Goal: Task Accomplishment & Management: Manage account settings

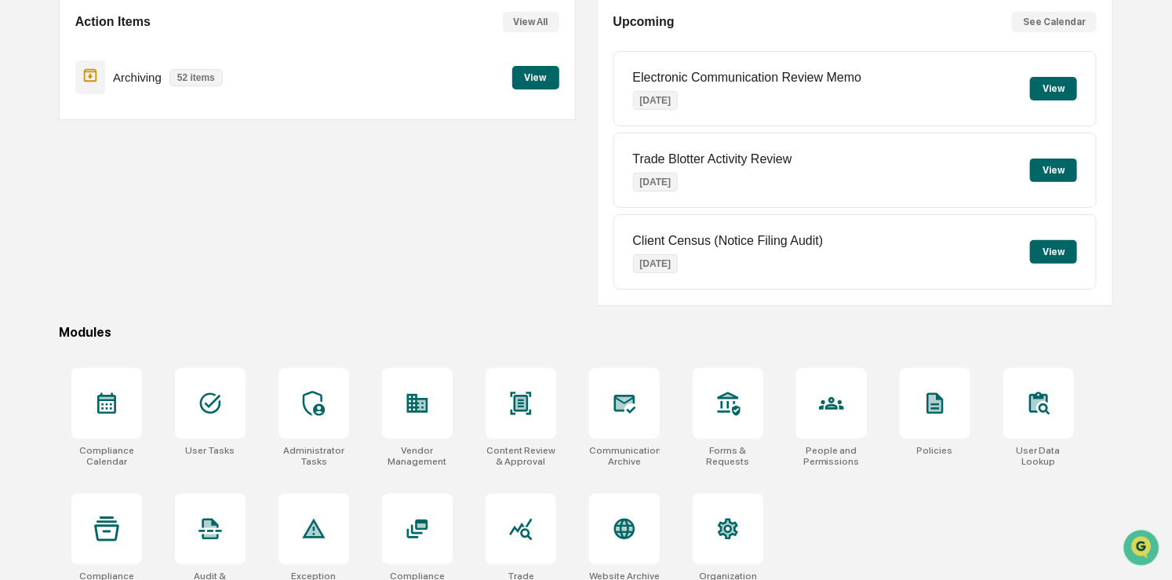
scroll to position [177, 0]
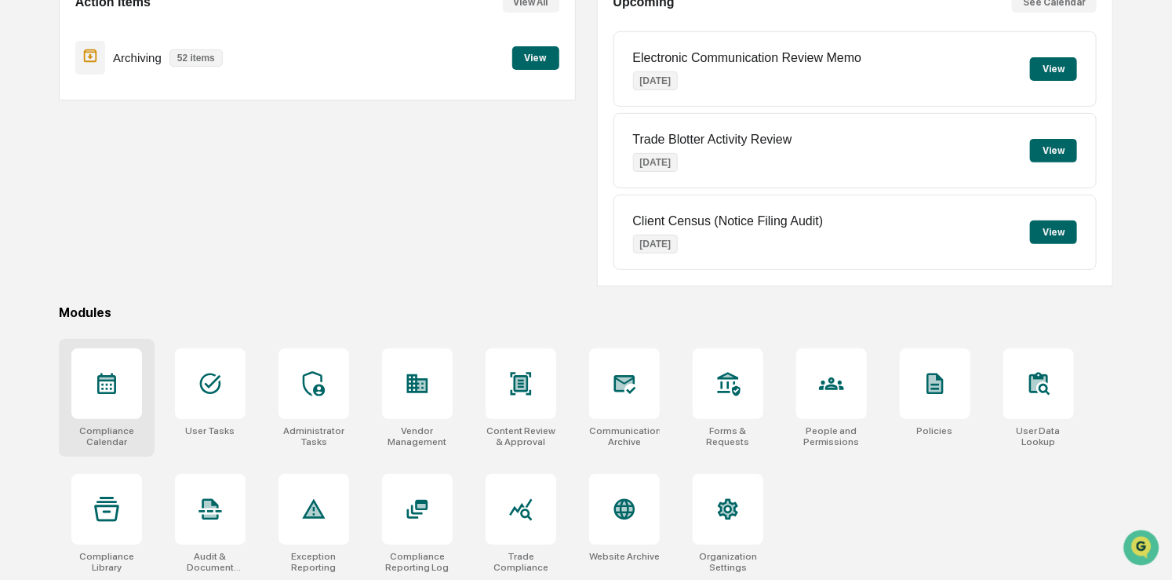
click at [104, 365] on div at bounding box center [106, 383] width 71 height 71
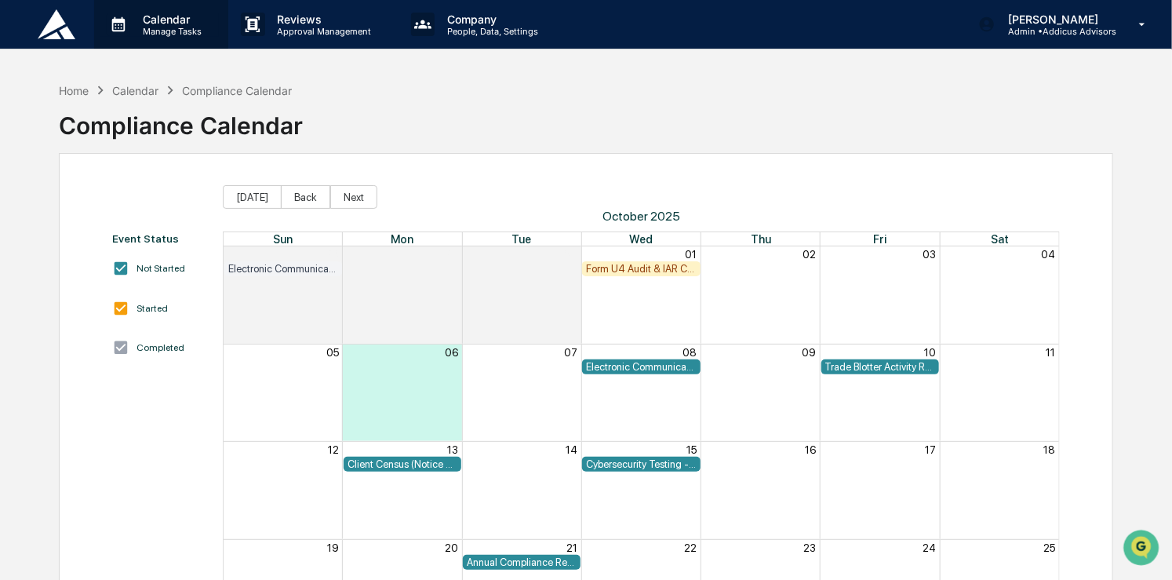
click at [191, 35] on p "Manage Tasks" at bounding box center [169, 31] width 79 height 11
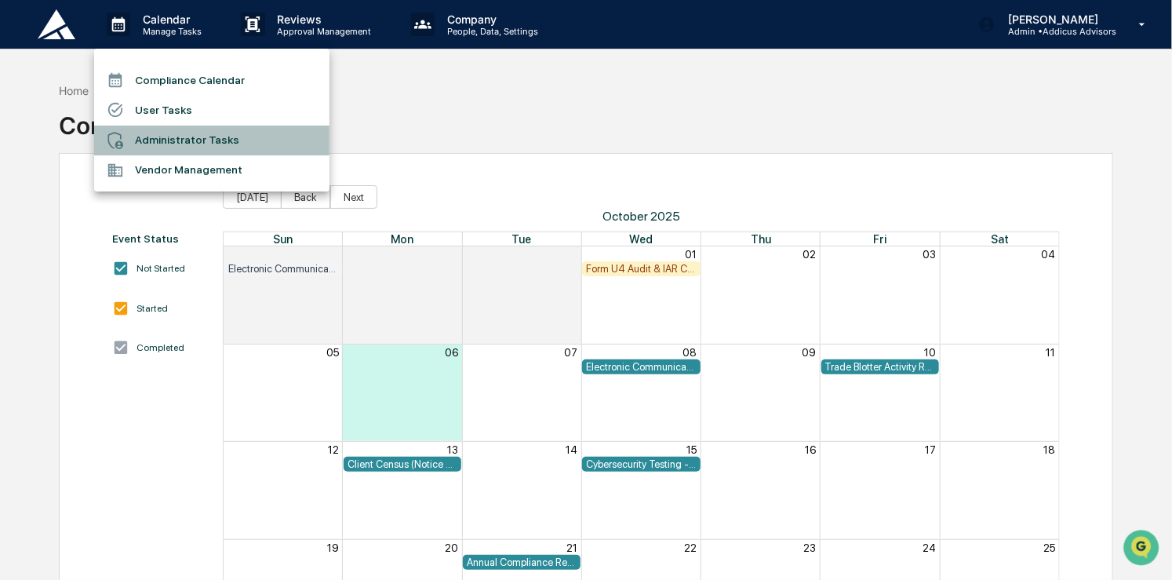
click at [162, 137] on li "Administrator Tasks" at bounding box center [211, 141] width 235 height 30
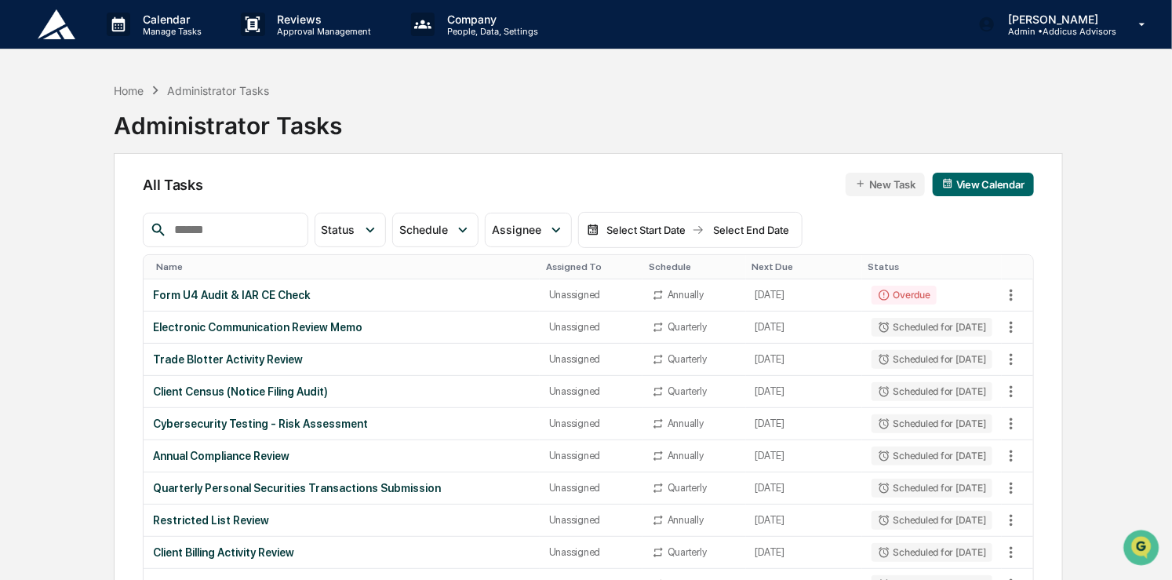
click at [887, 187] on button "New Task" at bounding box center [885, 185] width 79 height 24
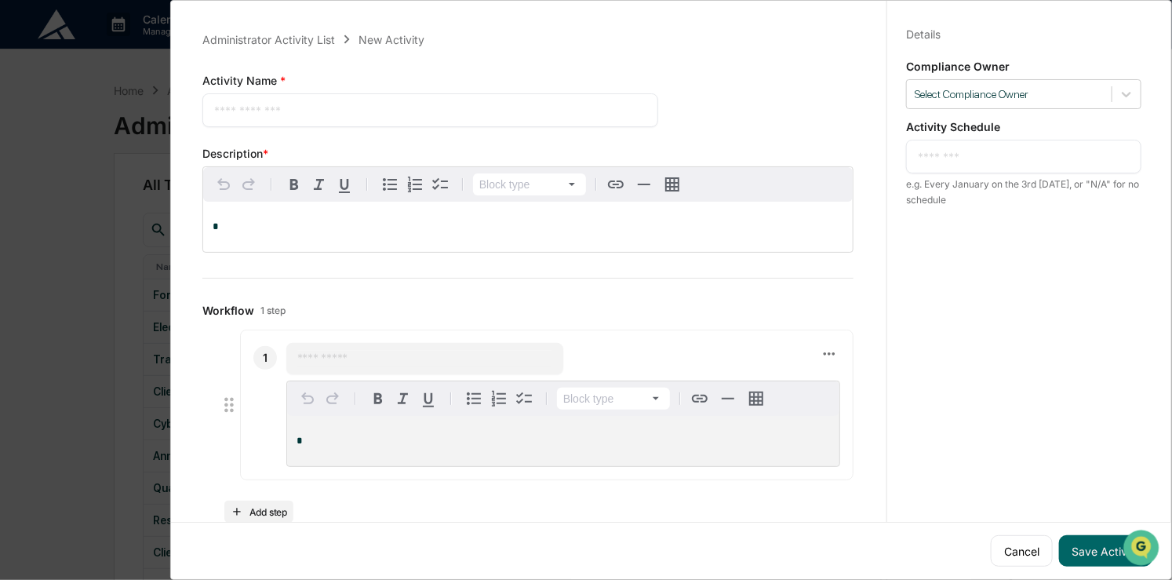
click at [394, 102] on textarea at bounding box center [430, 110] width 432 height 16
type textarea "**********"
click at [346, 224] on p "*" at bounding box center [528, 226] width 631 height 11
click at [378, 351] on input "text" at bounding box center [424, 359] width 255 height 16
type input "**********"
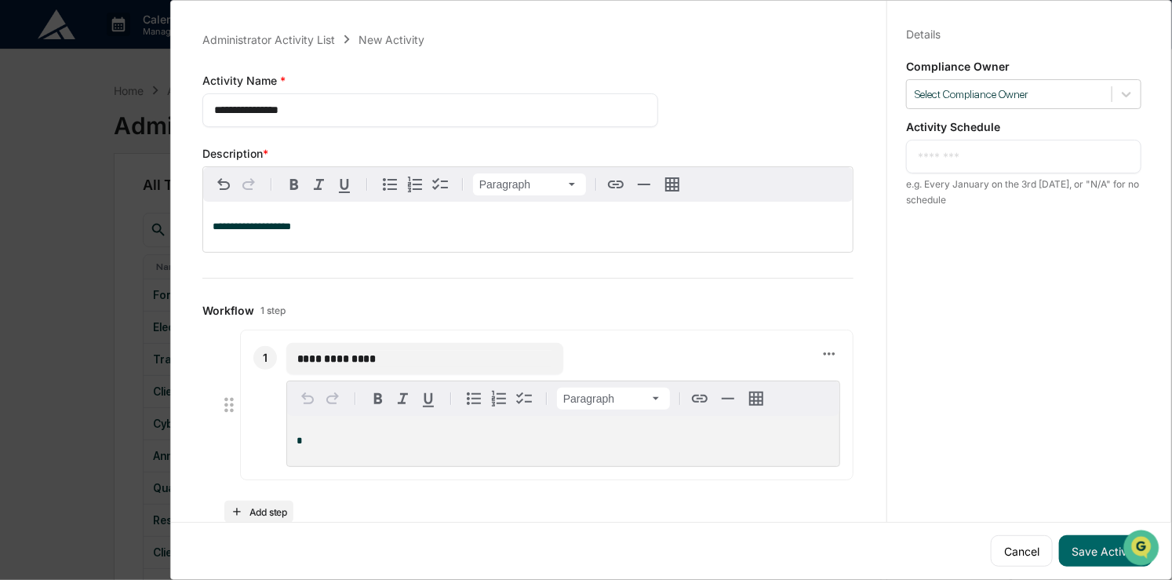
click at [370, 446] on p "*" at bounding box center [564, 440] width 534 height 11
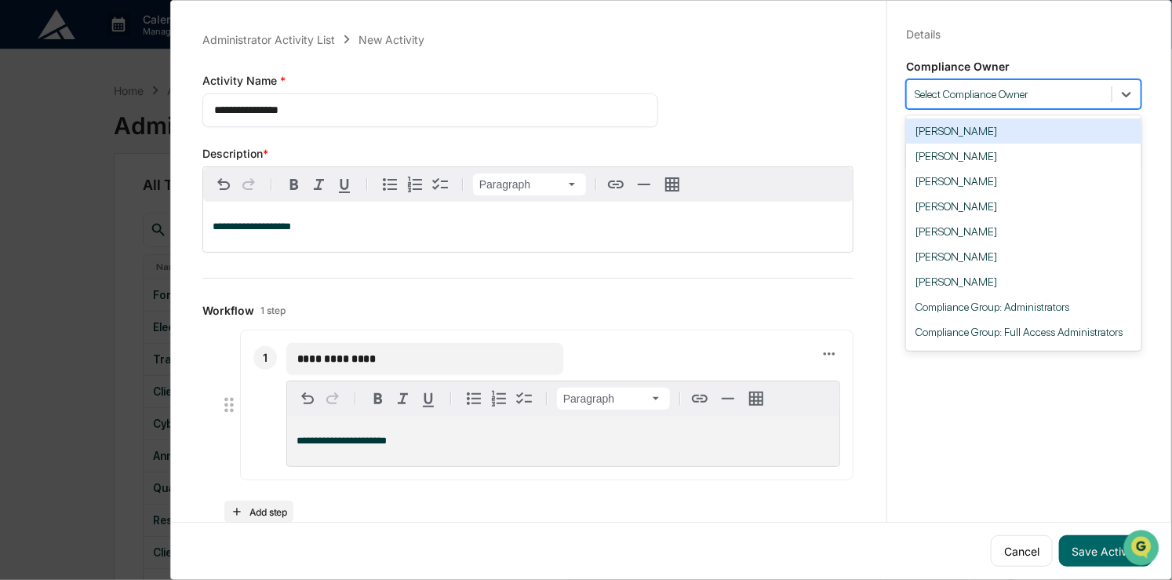
click at [1044, 97] on div at bounding box center [1009, 94] width 189 height 15
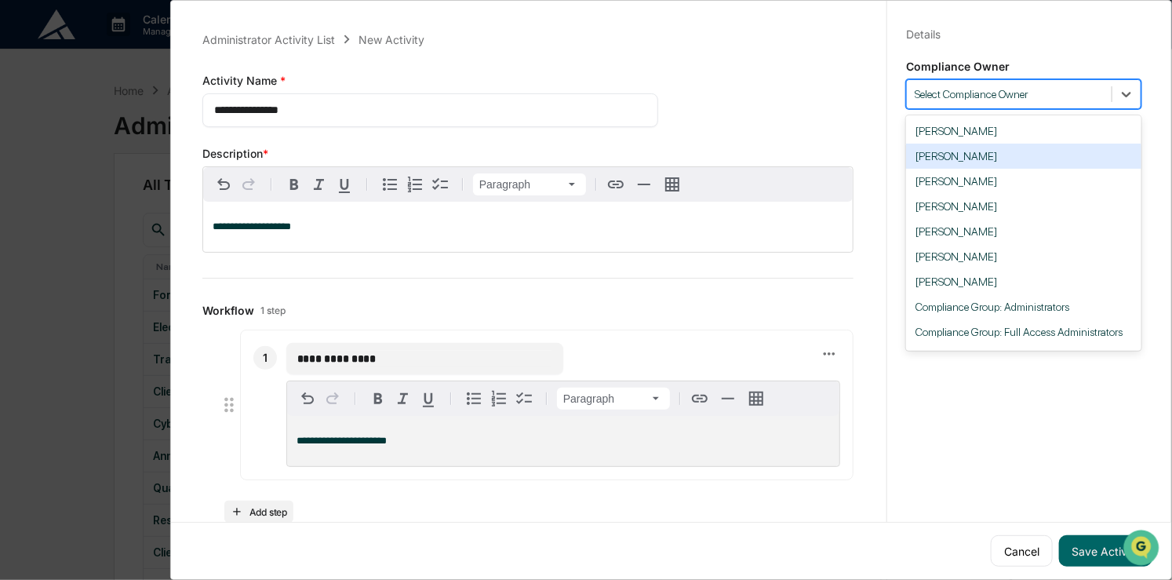
click at [1022, 153] on div "[PERSON_NAME]" at bounding box center [1023, 156] width 235 height 25
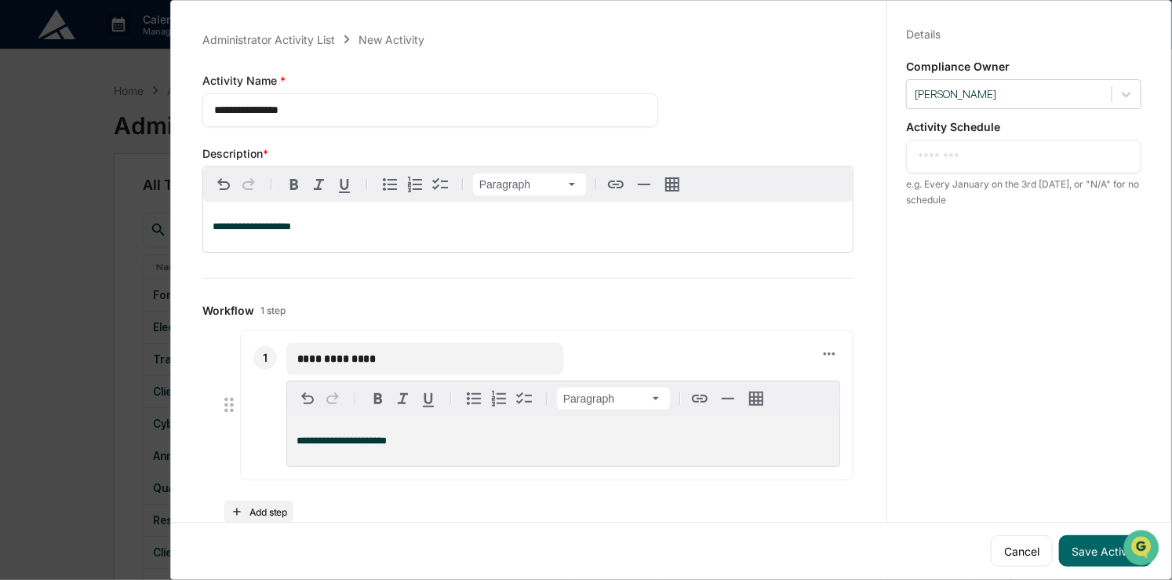
click at [1007, 151] on textarea at bounding box center [1024, 156] width 212 height 16
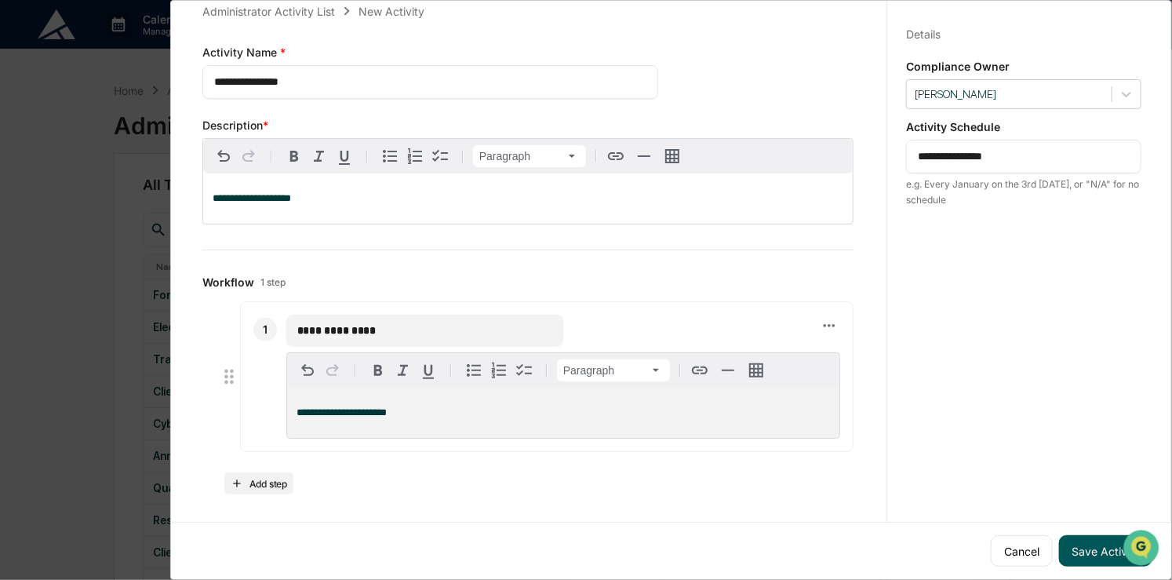
click at [1095, 548] on button "Save Activity" at bounding box center [1105, 550] width 93 height 31
drag, startPoint x: 1040, startPoint y: 158, endPoint x: 820, endPoint y: 157, distance: 219.7
click at [820, 157] on div "**********" at bounding box center [671, 286] width 978 height 580
type textarea "***"
click at [1107, 549] on button "Save Activity" at bounding box center [1105, 550] width 93 height 31
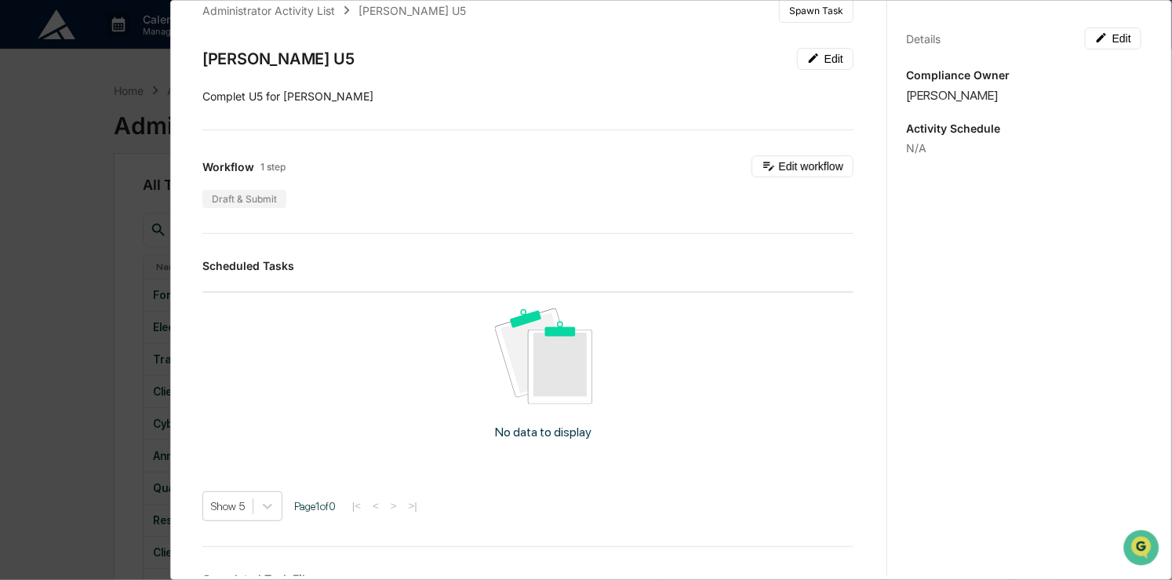
scroll to position [0, 0]
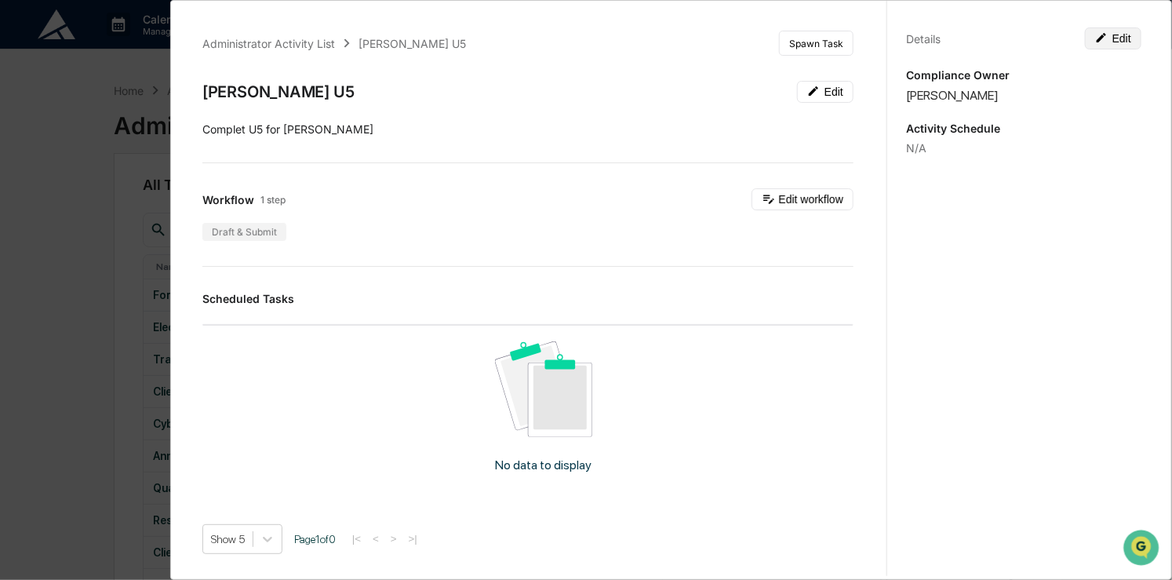
click at [1120, 42] on button "Edit" at bounding box center [1113, 38] width 56 height 22
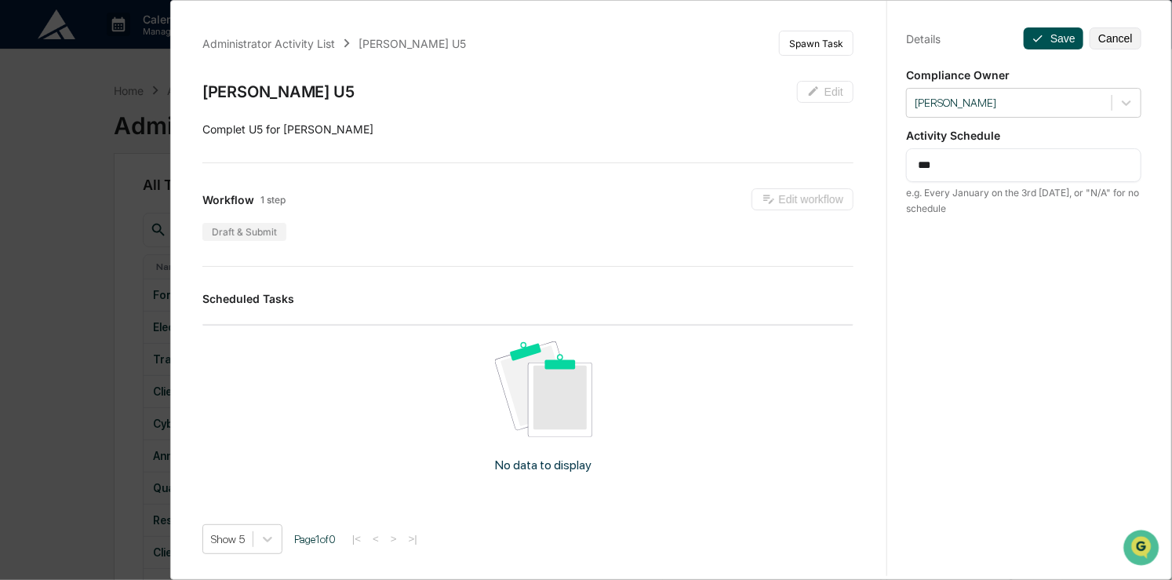
click at [1066, 38] on button "Save" at bounding box center [1054, 38] width 60 height 22
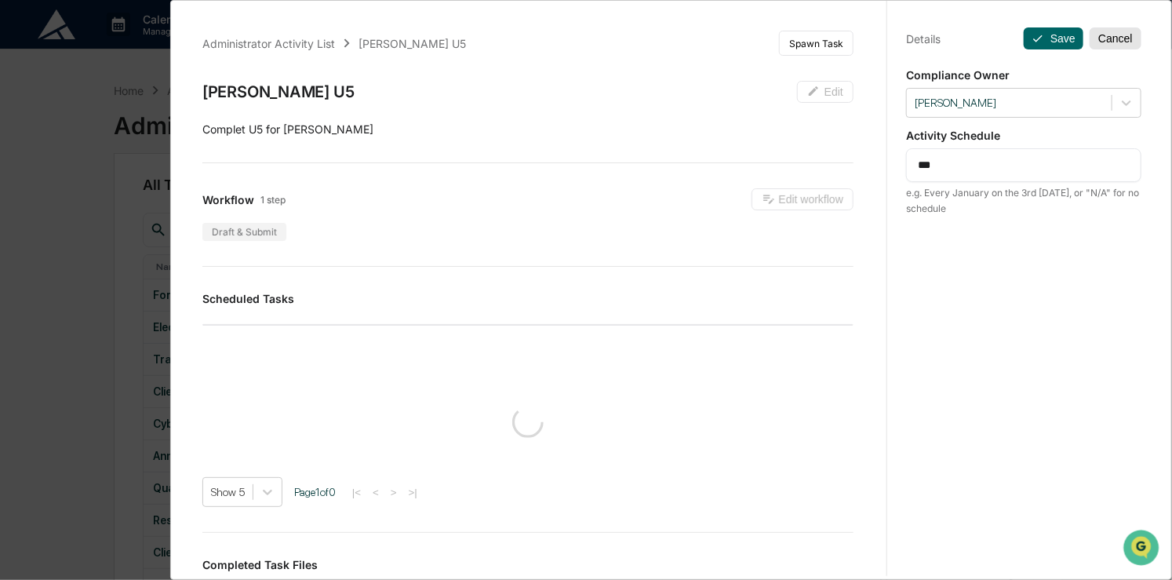
click at [1125, 42] on button "Cancel" at bounding box center [1116, 38] width 52 height 22
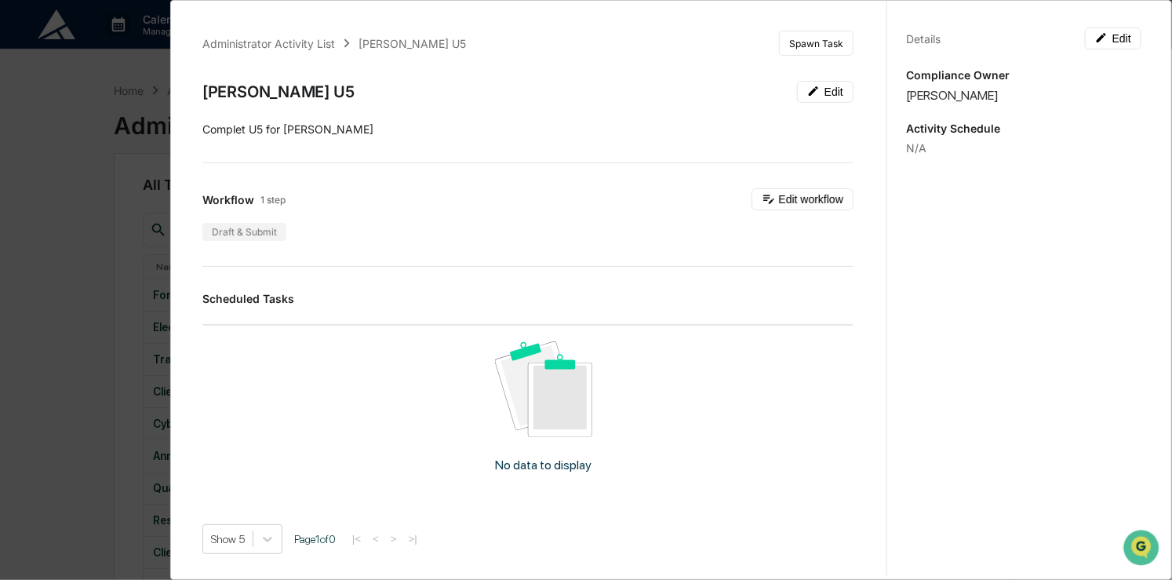
click at [34, 384] on div "Administrator Activity List [PERSON_NAME] U5 Spawn Task [PERSON_NAME] U5 Edit C…" at bounding box center [586, 290] width 1172 height 580
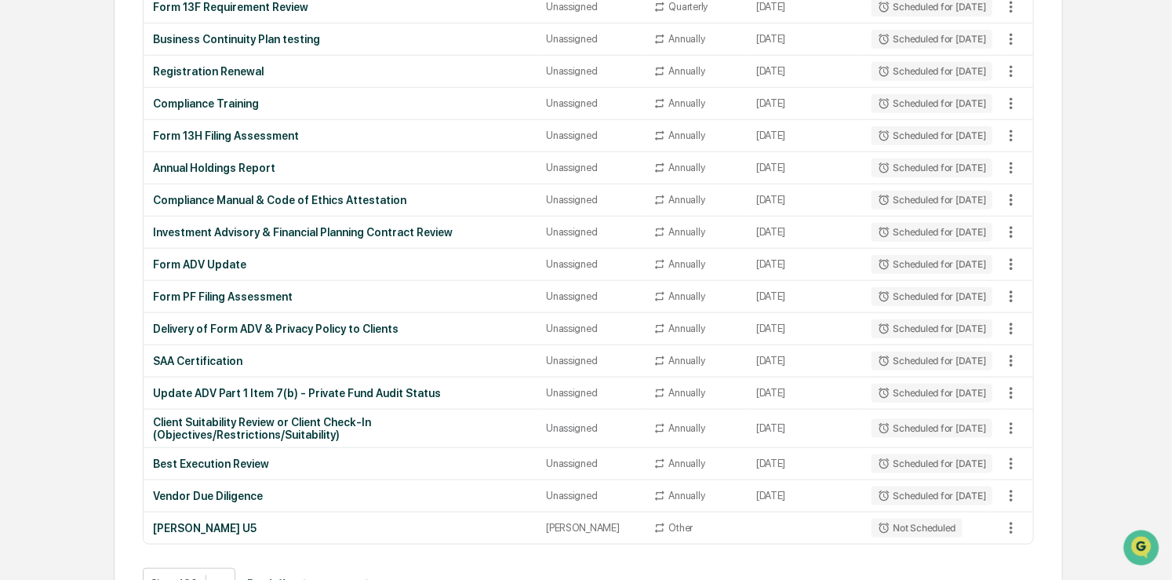
scroll to position [603, 0]
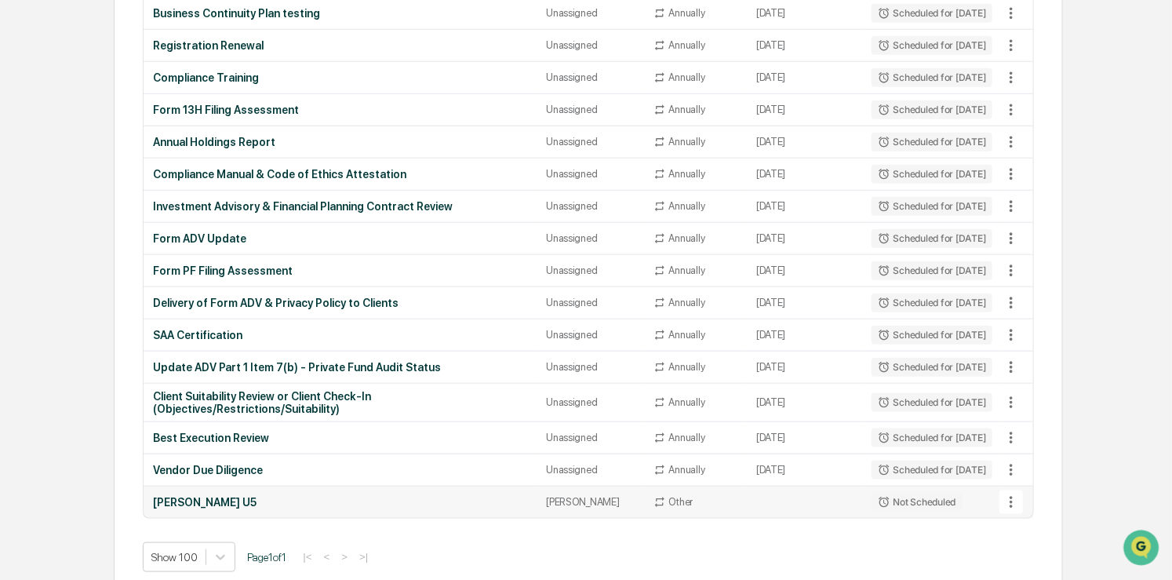
click at [1009, 496] on icon at bounding box center [1011, 502] width 17 height 17
click at [738, 495] on div at bounding box center [586, 290] width 1172 height 580
click at [214, 496] on div "[PERSON_NAME] U5" at bounding box center [340, 502] width 374 height 13
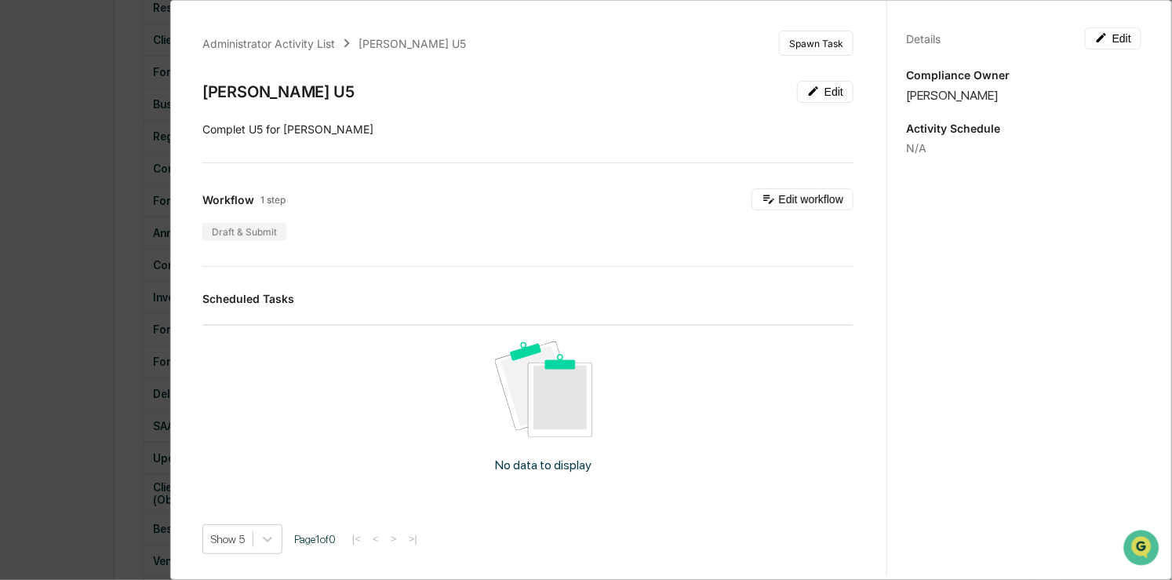
scroll to position [515, 0]
click at [1093, 49] on button "Edit" at bounding box center [1113, 38] width 56 height 22
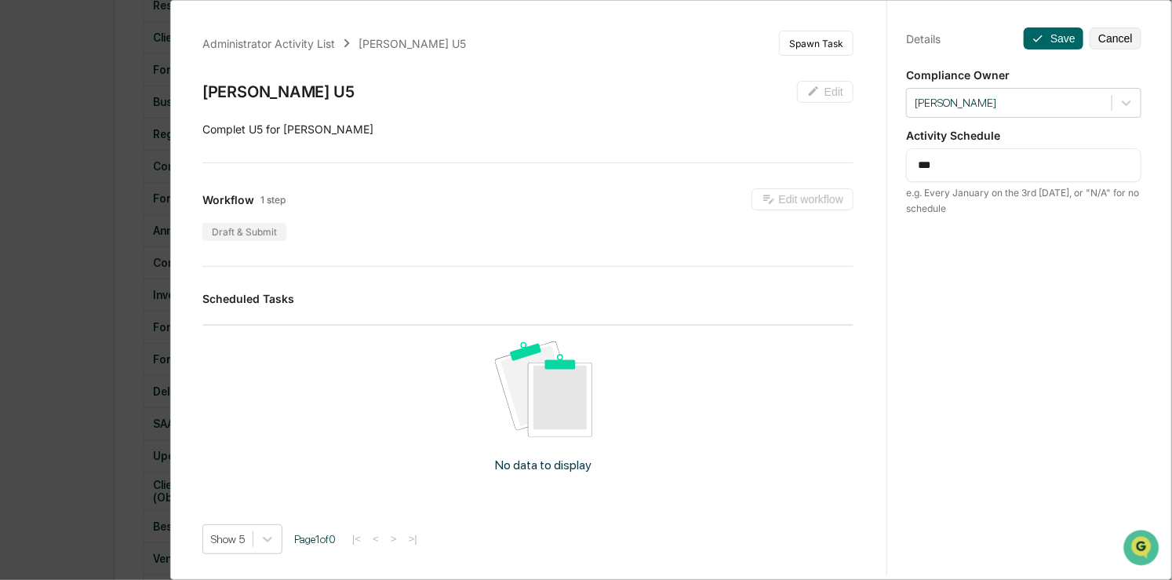
click at [962, 162] on textarea "***" at bounding box center [1024, 165] width 213 height 16
click at [73, 311] on div "Administrator Activity List [PERSON_NAME] U5 Spawn Task [PERSON_NAME] U5 Edit C…" at bounding box center [586, 290] width 1172 height 580
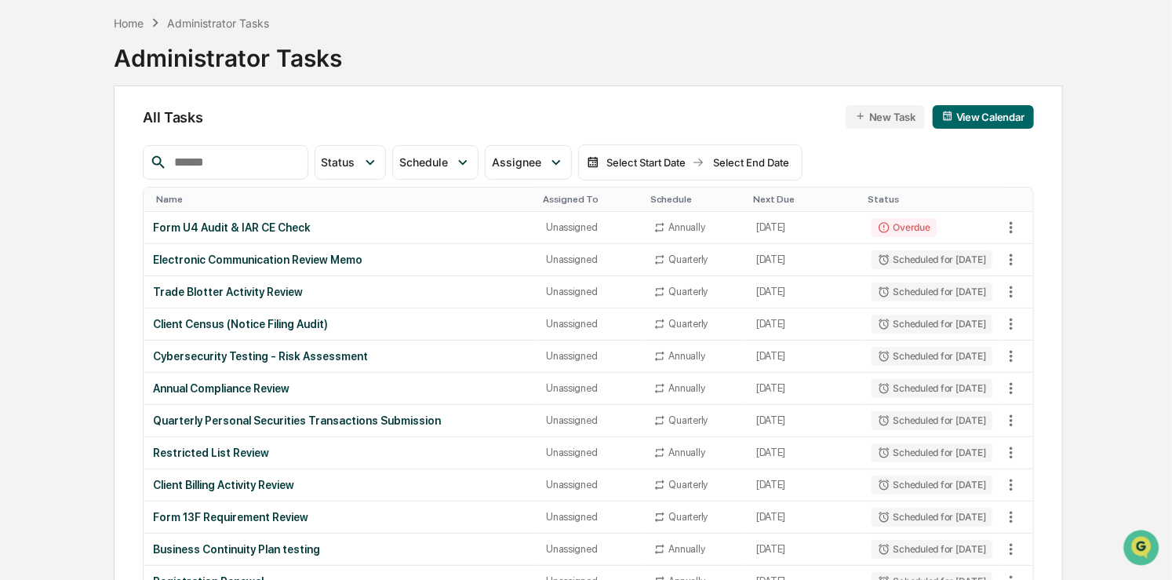
scroll to position [0, 0]
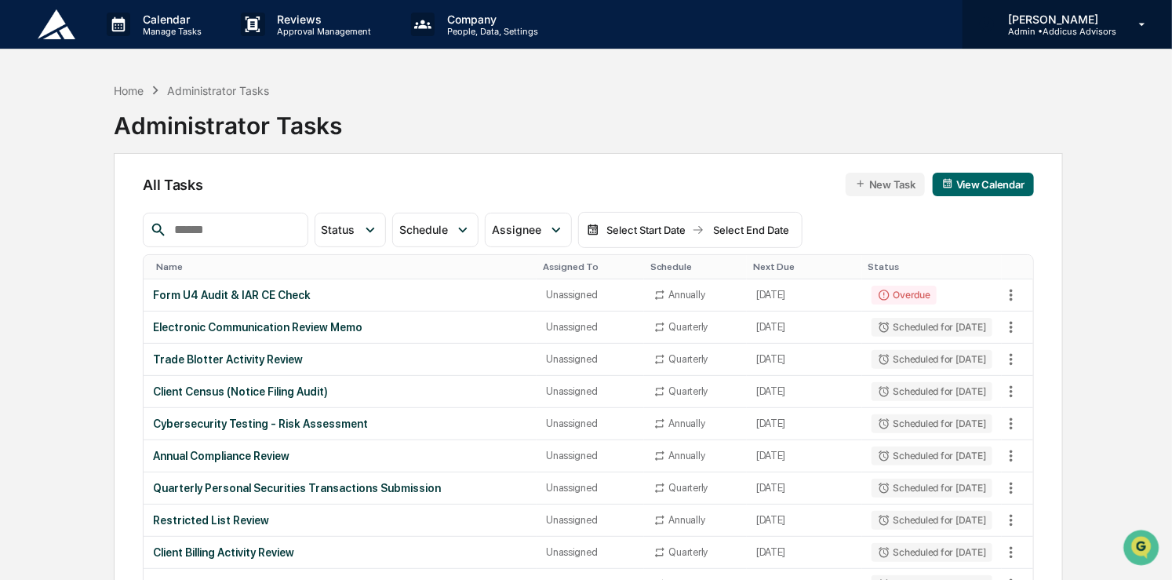
click at [1066, 24] on p "[PERSON_NAME]" at bounding box center [1056, 19] width 121 height 13
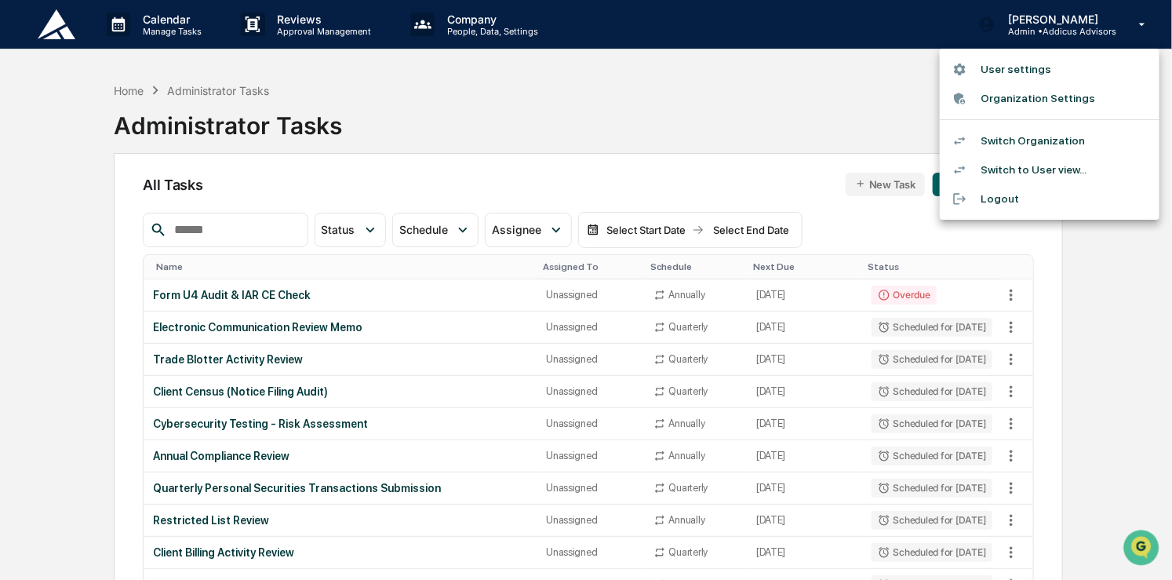
click at [1047, 166] on li "Switch to User view..." at bounding box center [1050, 169] width 220 height 29
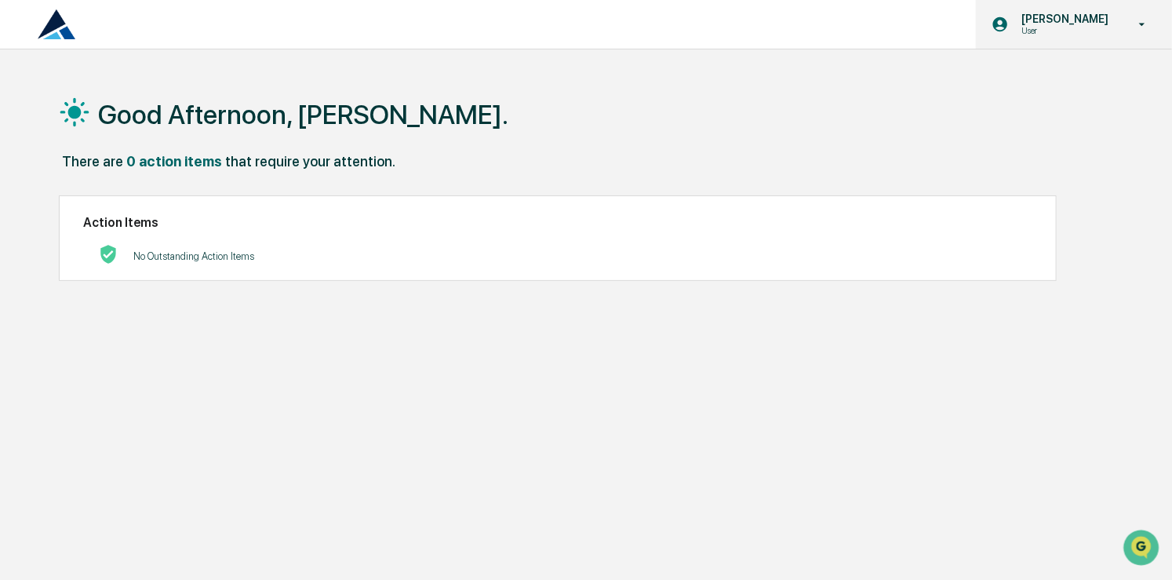
click at [1084, 27] on p "User" at bounding box center [1062, 30] width 107 height 11
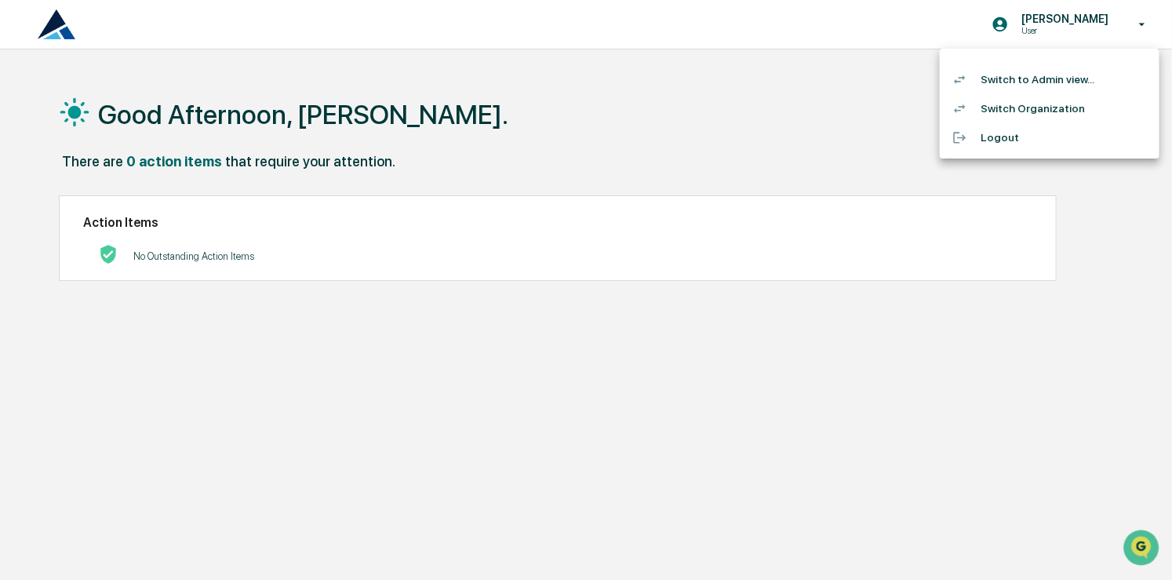
click at [1046, 105] on li "Switch Organization" at bounding box center [1050, 108] width 220 height 29
